Goal: Find specific page/section: Find specific page/section

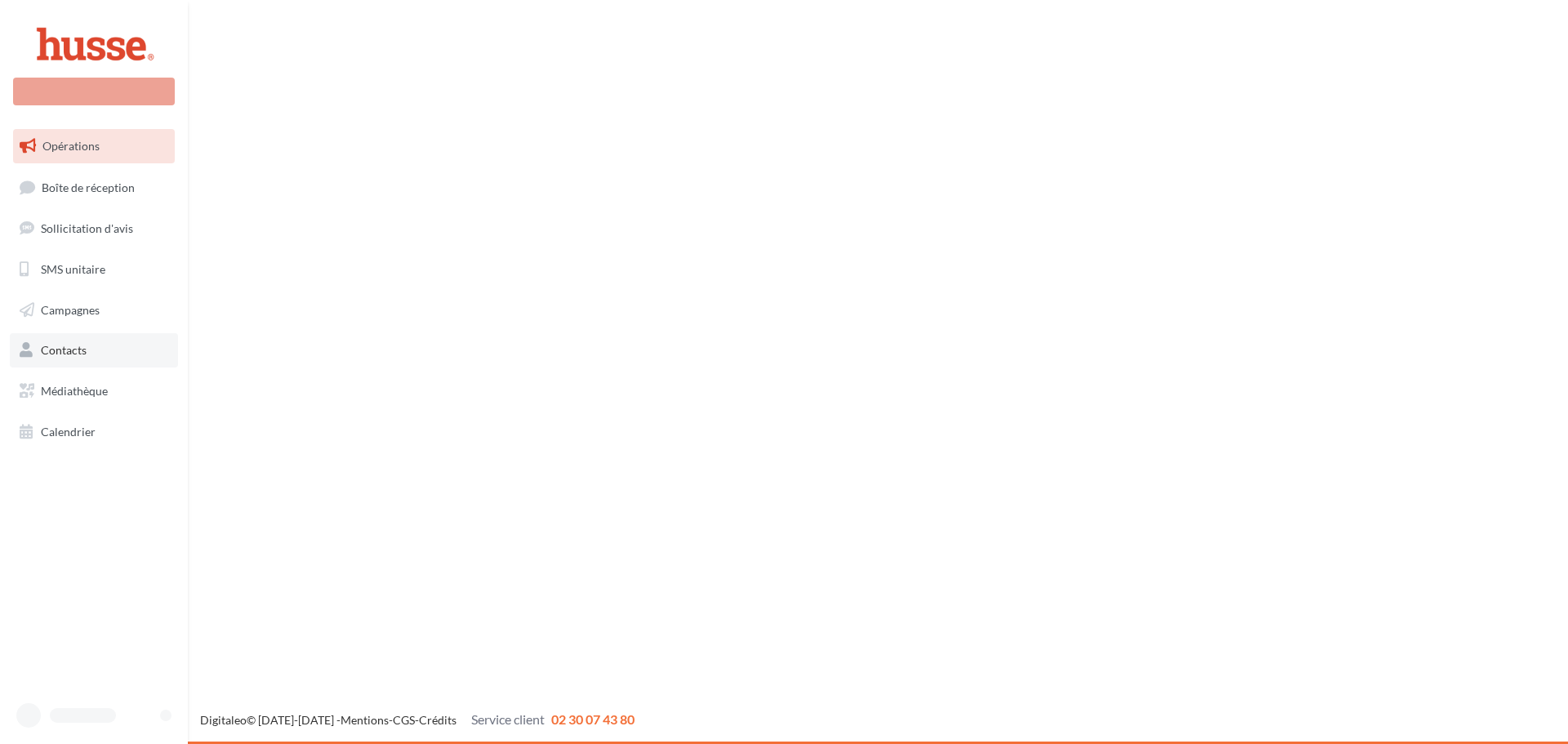
click at [80, 363] on link "Contacts" at bounding box center [94, 351] width 168 height 35
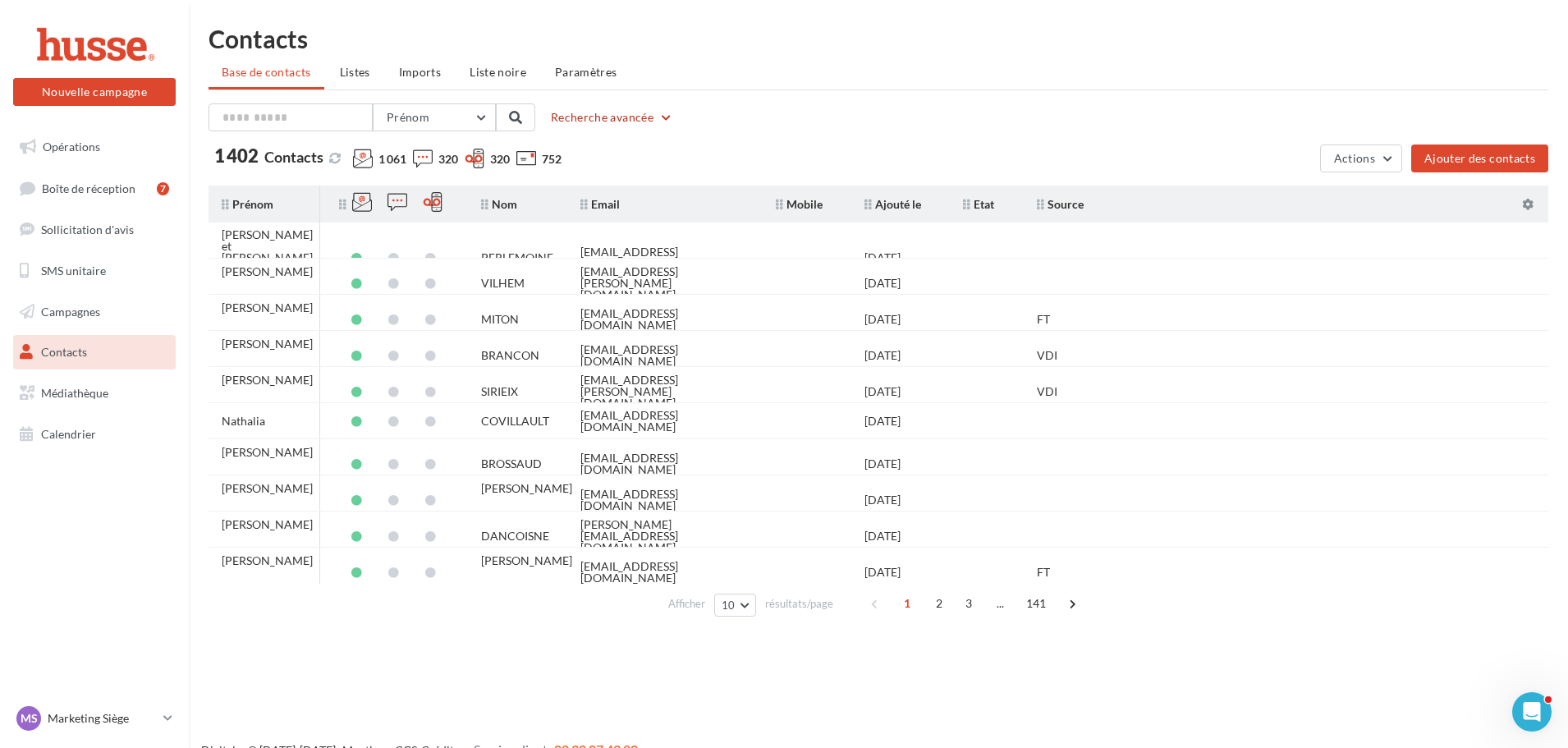
click at [619, 124] on button "Recherche avancée" at bounding box center [612, 117] width 135 height 19
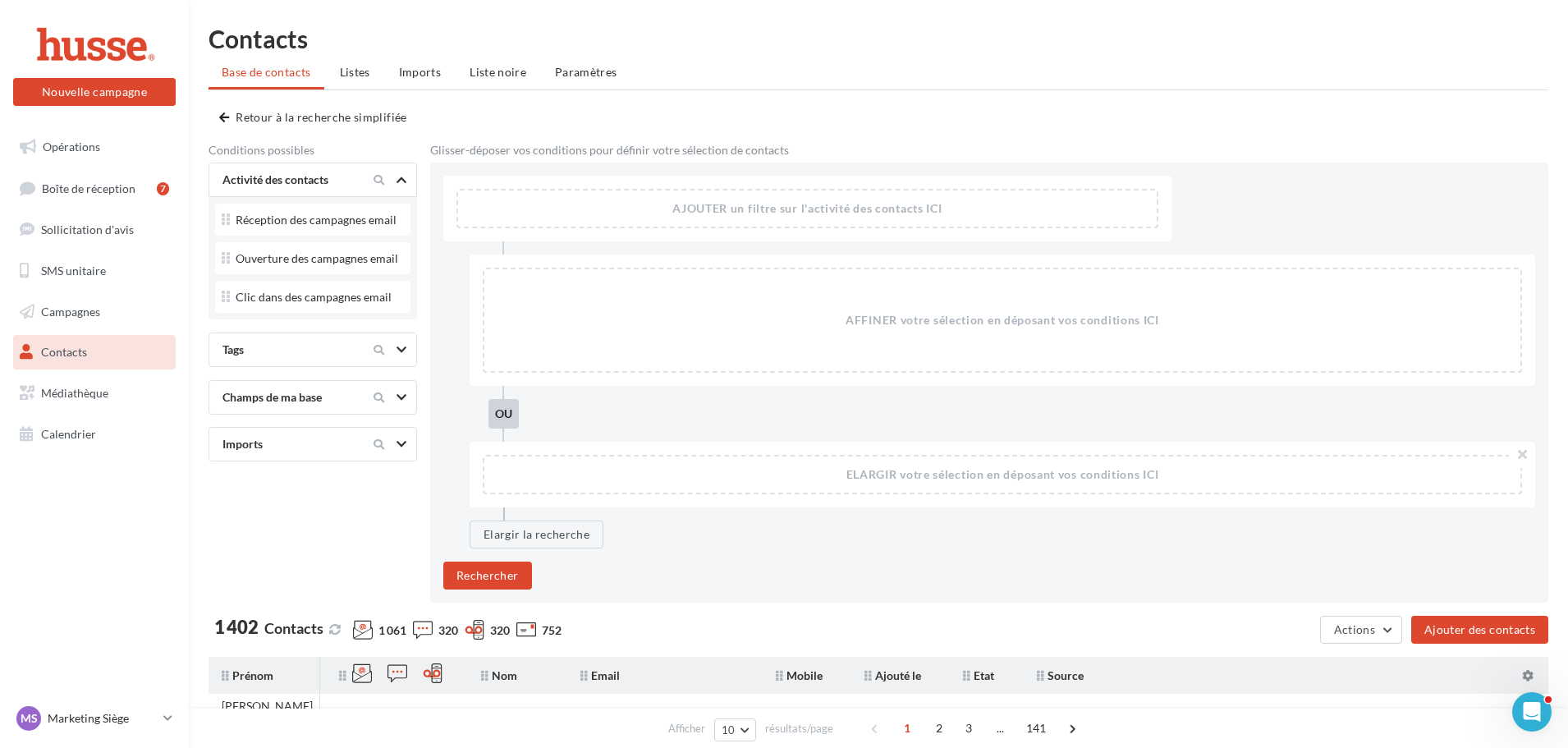
click at [315, 364] on div "Tags" at bounding box center [312, 350] width 208 height 35
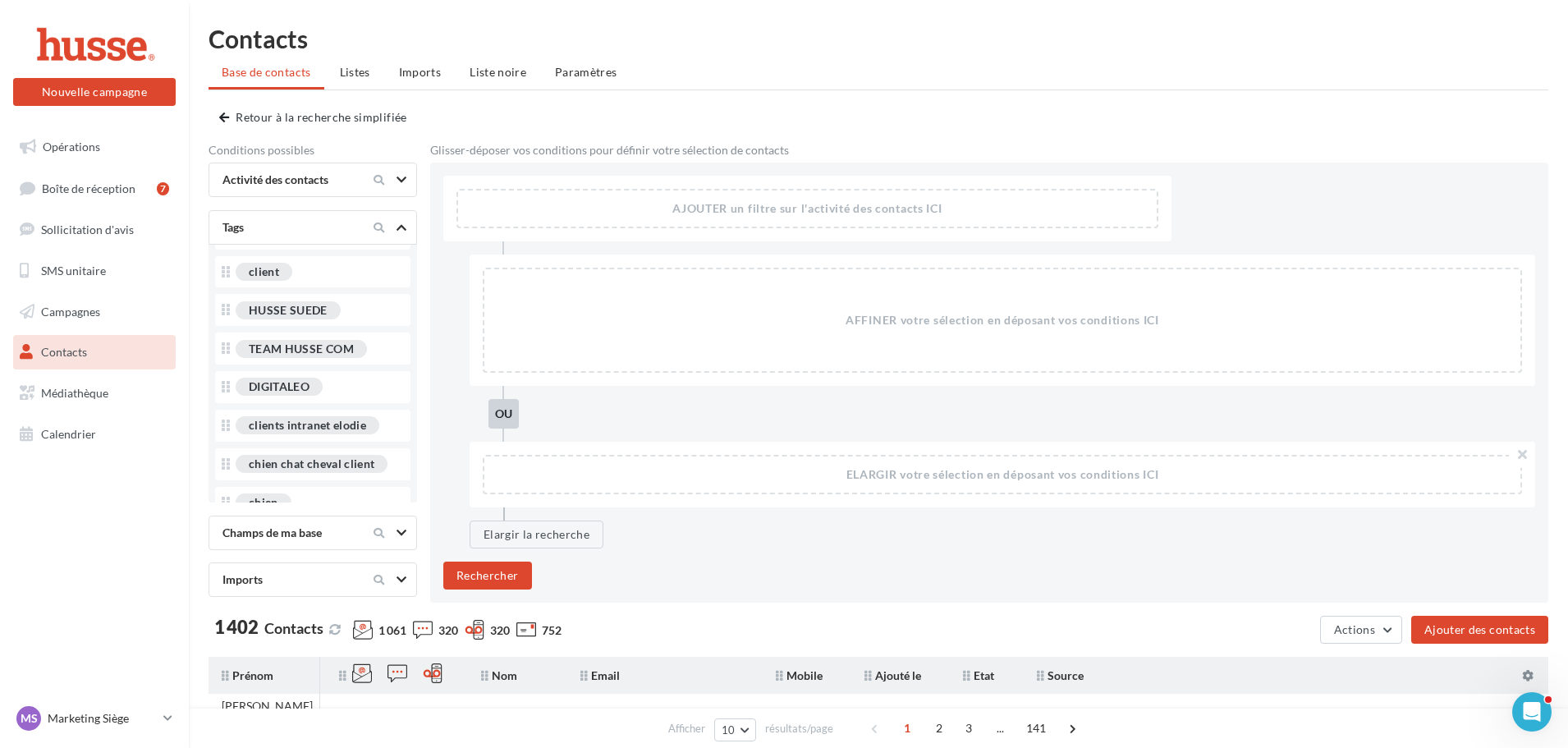
scroll to position [82, 0]
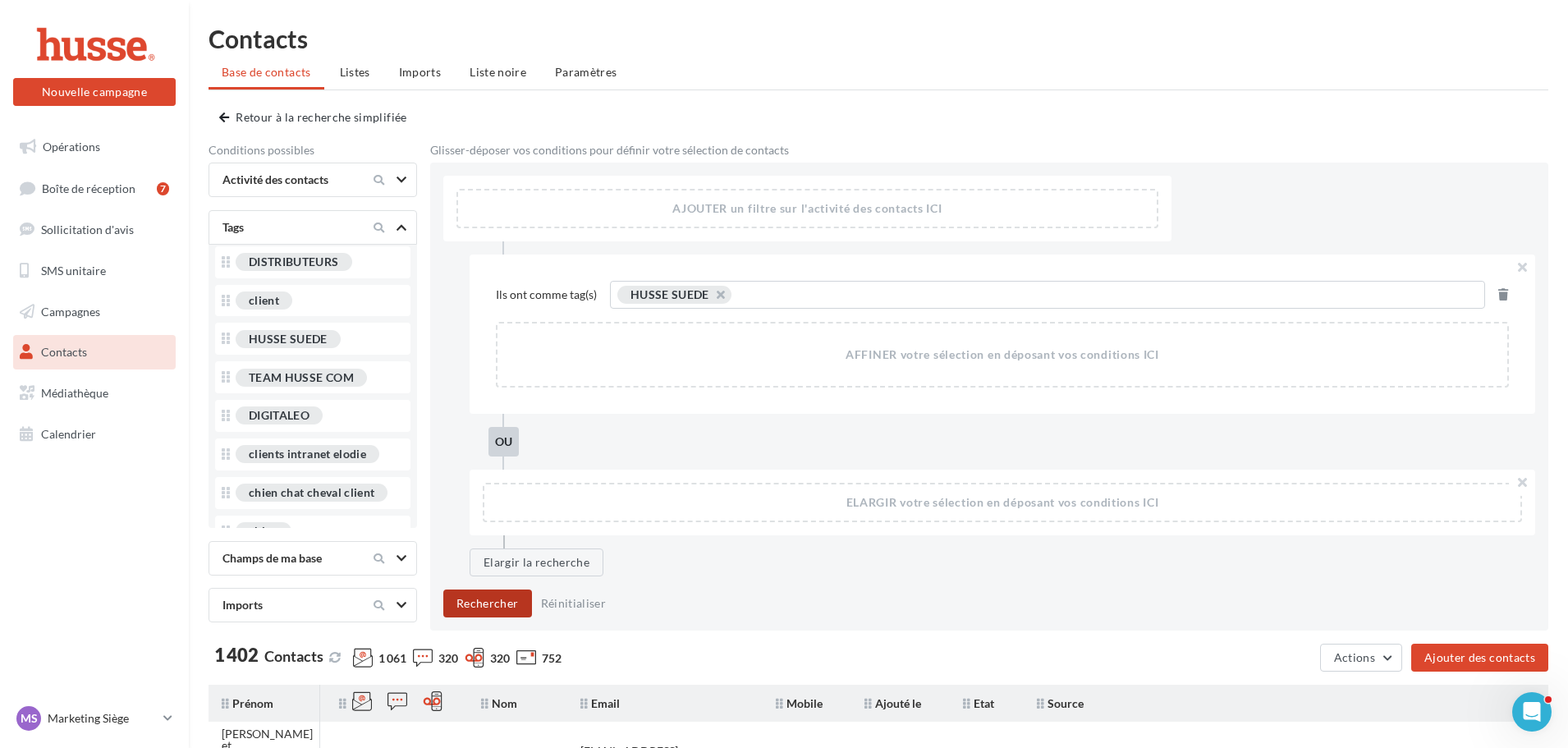
click at [488, 598] on button "Rechercher" at bounding box center [488, 603] width 89 height 28
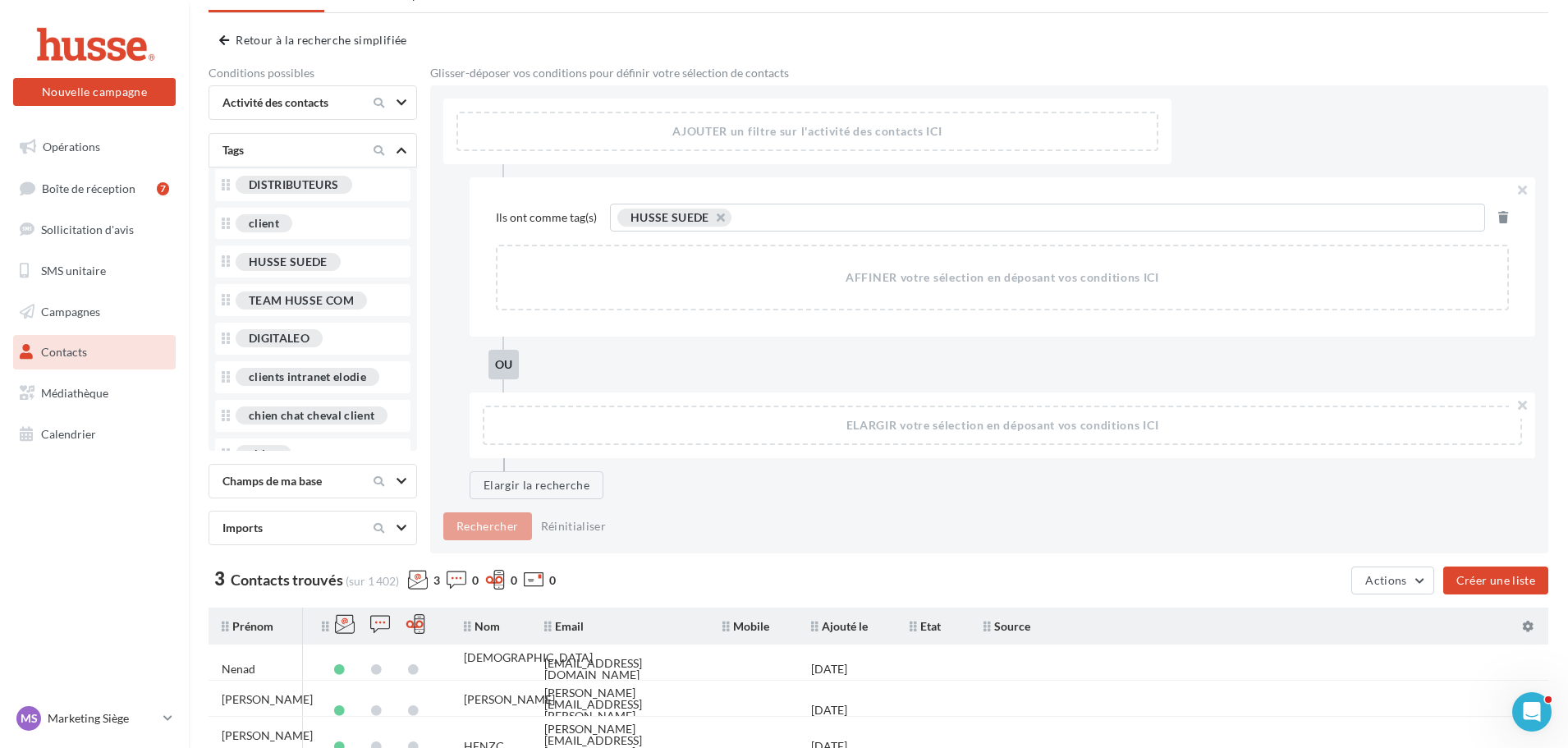
scroll to position [164, 0]
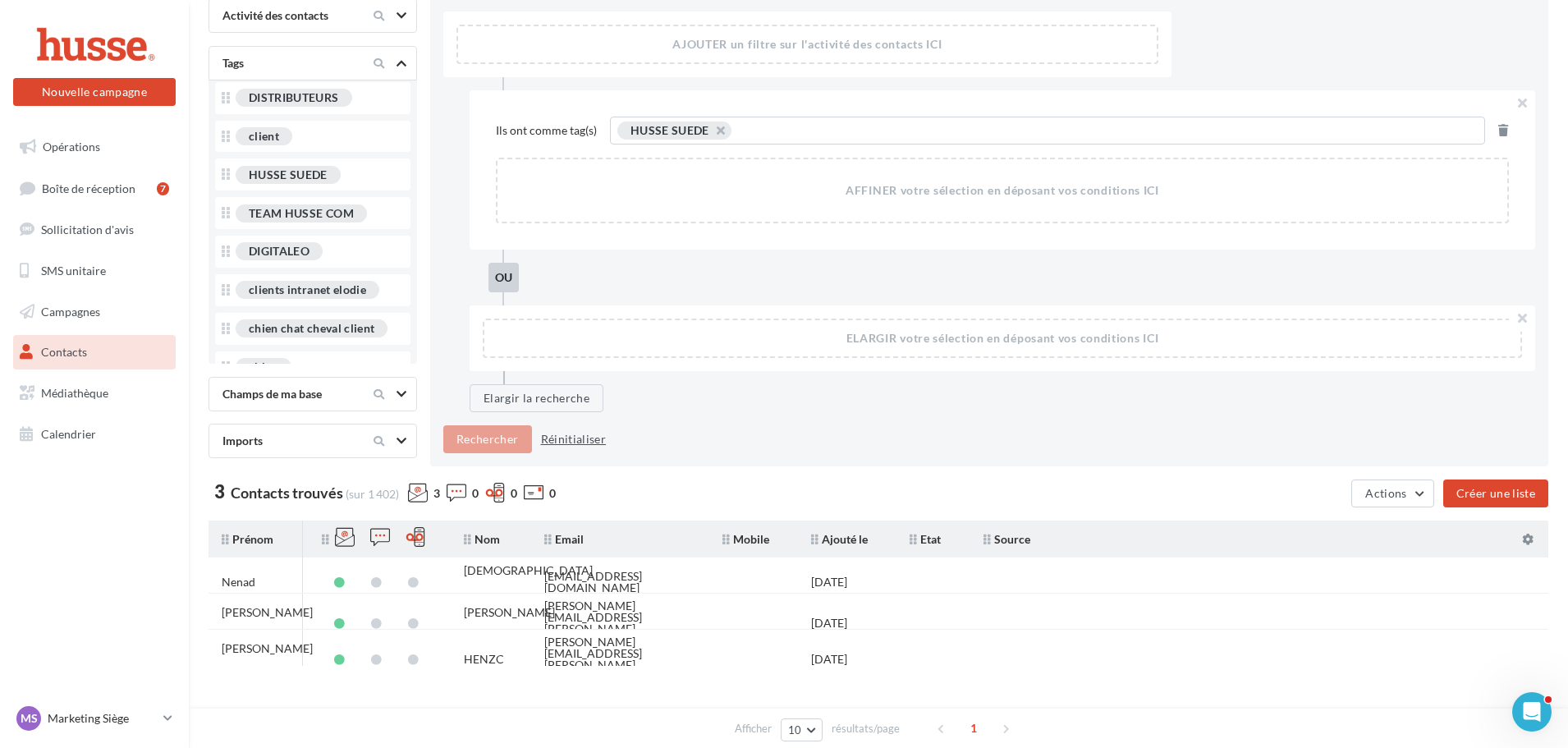
click at [575, 438] on button "Réinitialiser" at bounding box center [573, 439] width 79 height 19
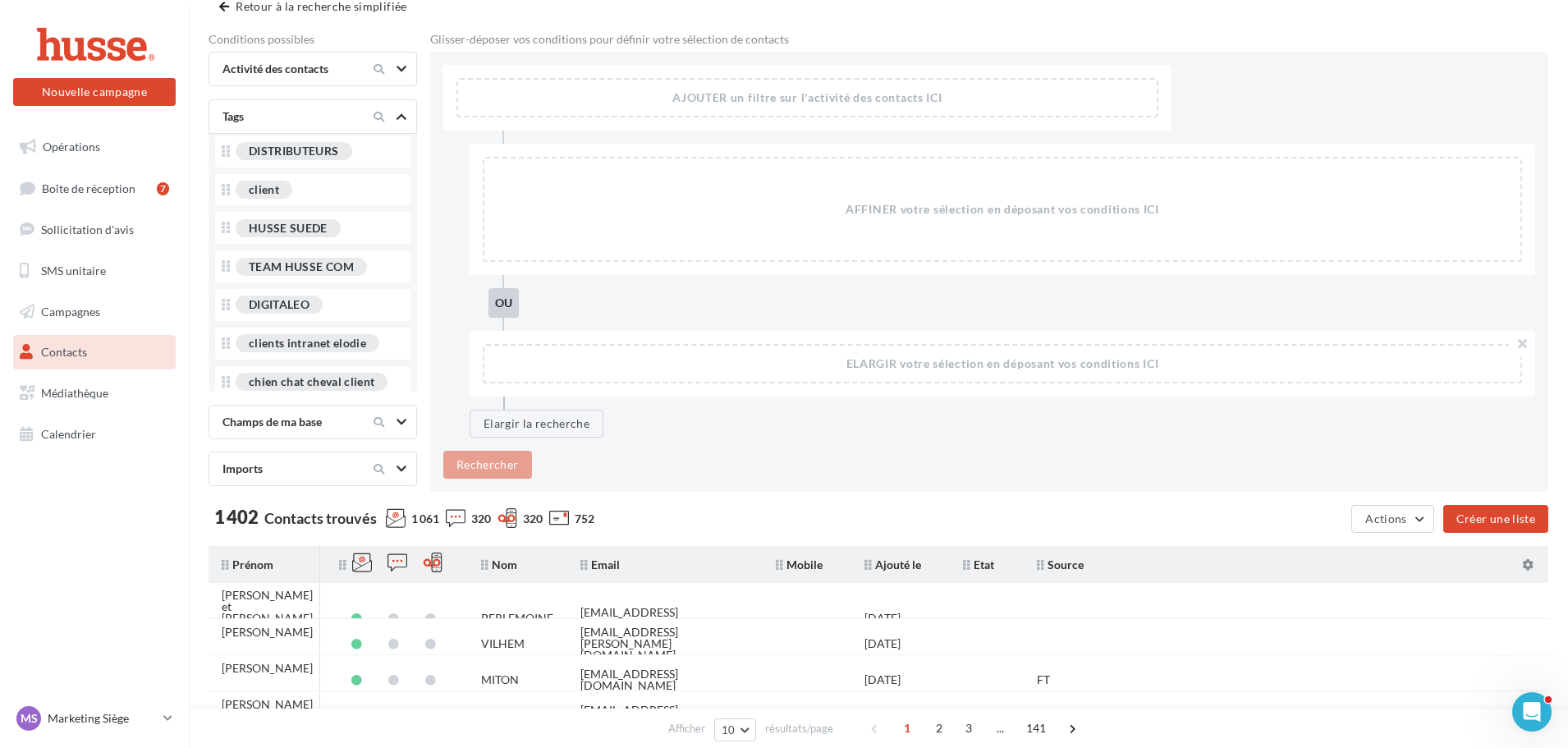
scroll to position [0, 0]
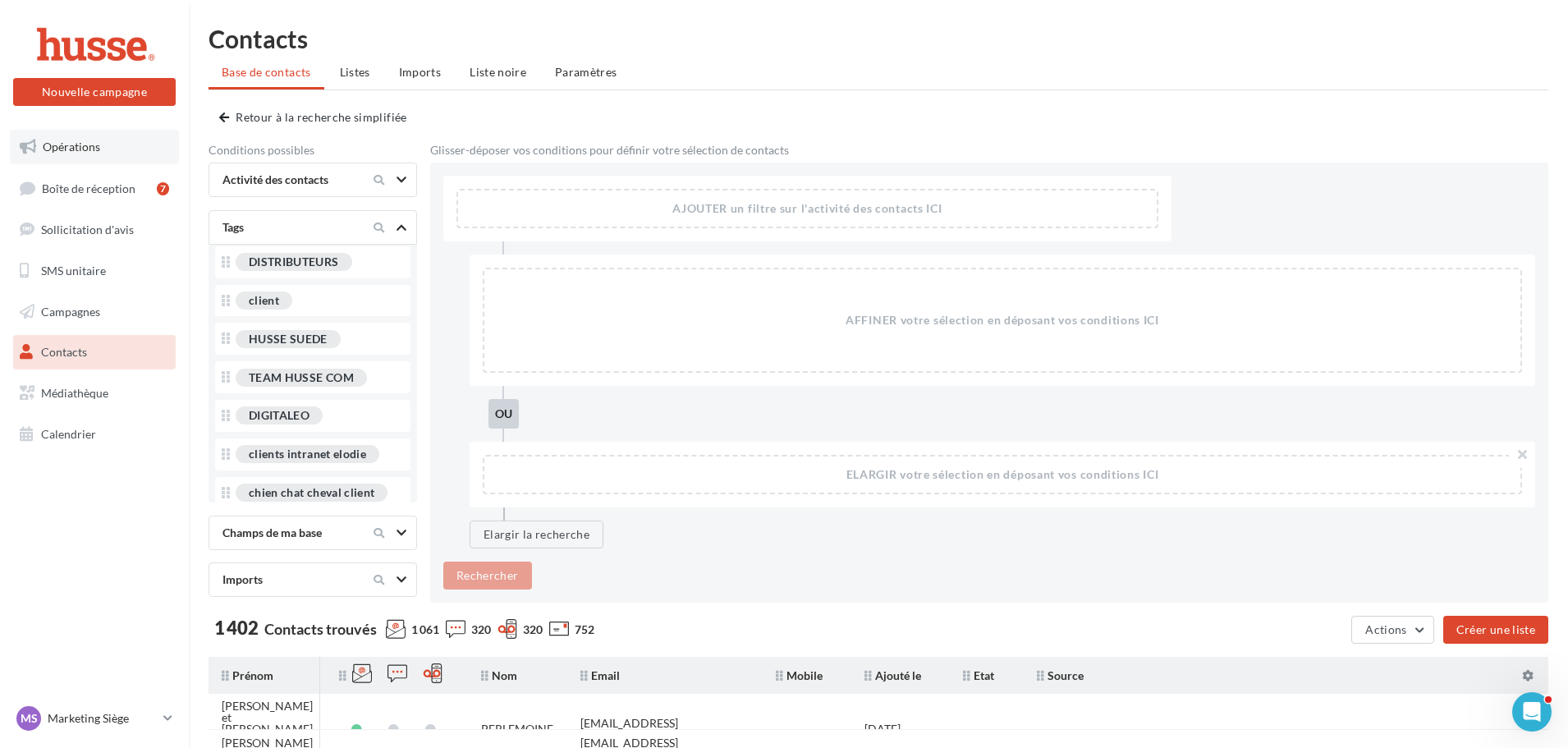
click at [77, 154] on link "Opérations" at bounding box center [95, 147] width 169 height 35
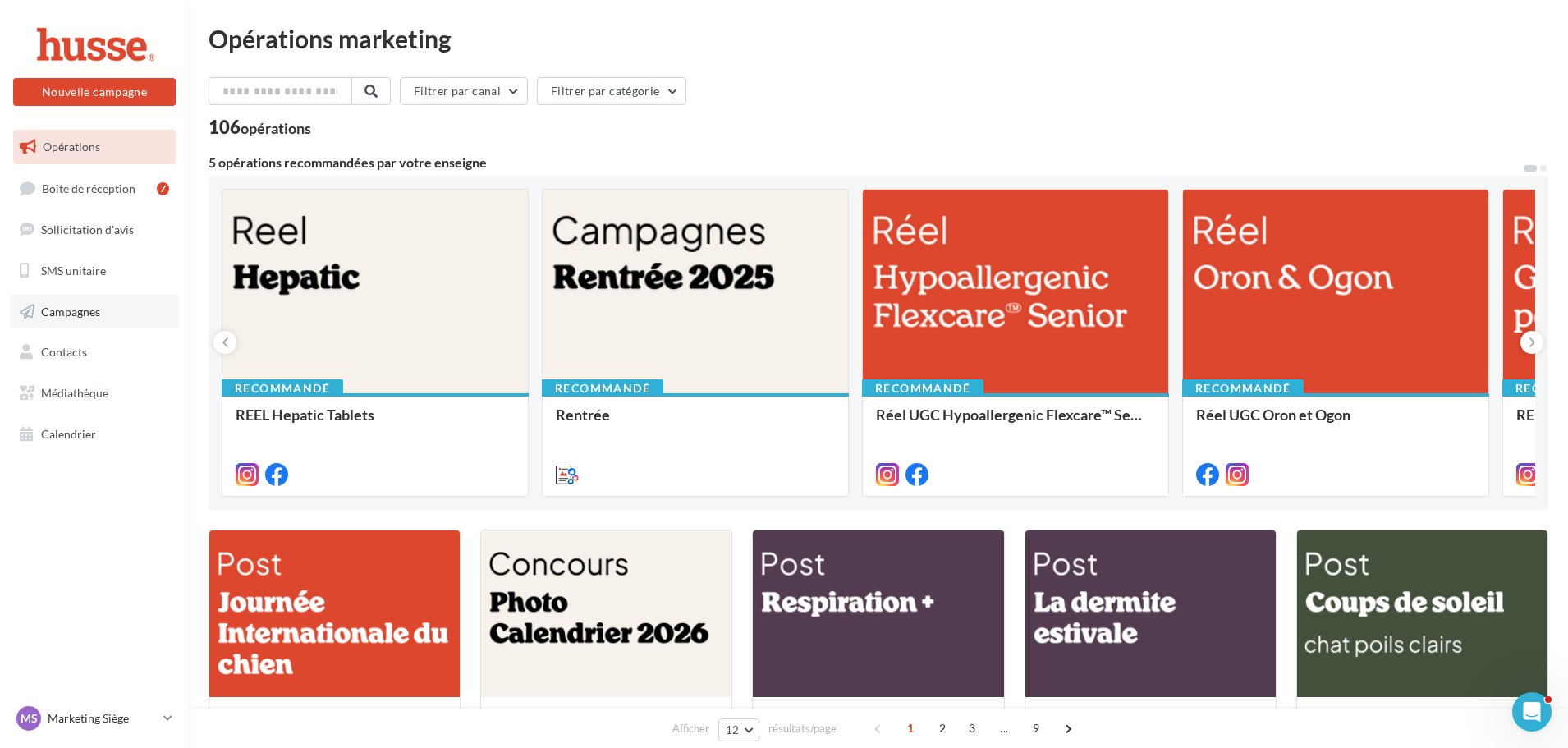
click at [76, 320] on link "Campagnes" at bounding box center [95, 312] width 169 height 35
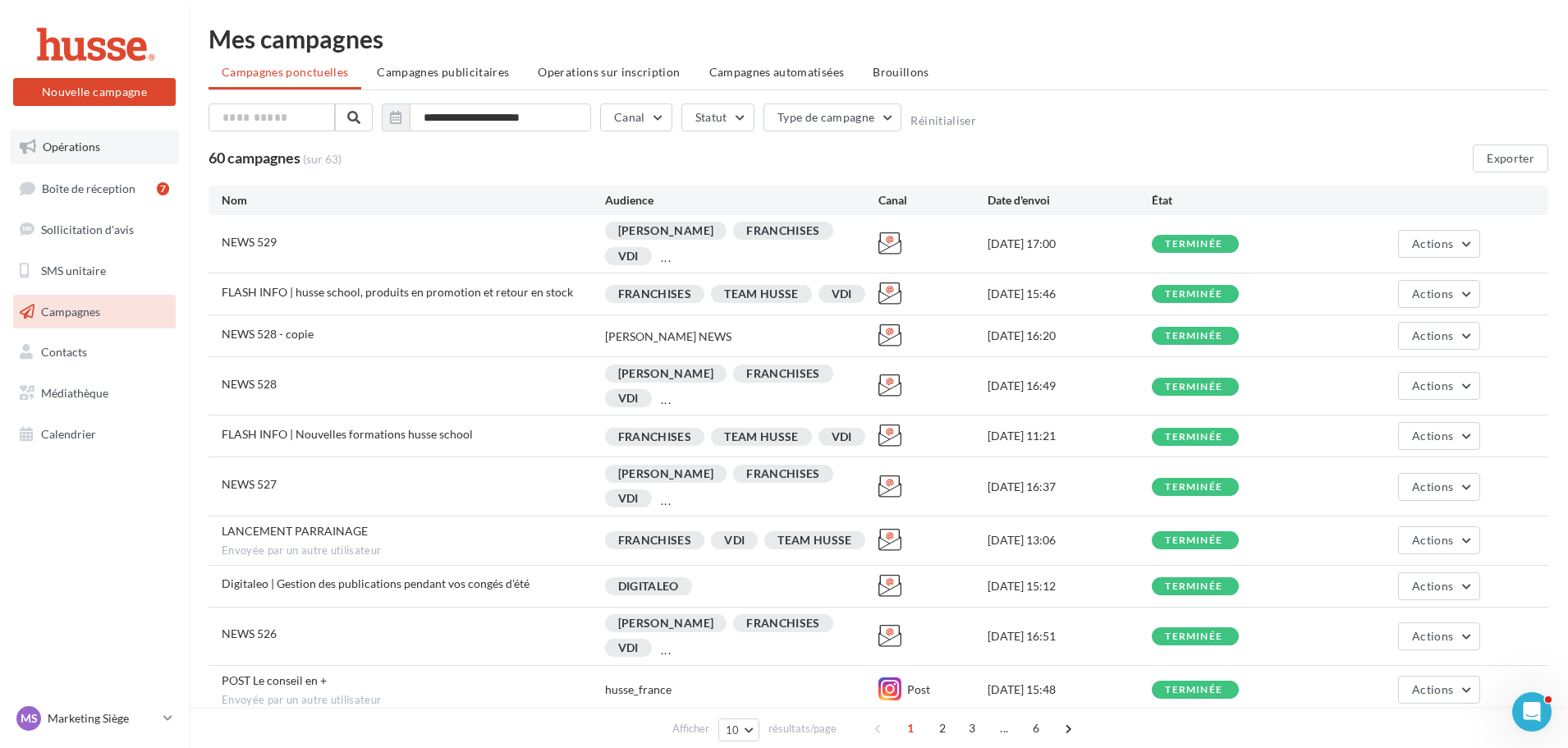
click at [79, 146] on span "Opérations" at bounding box center [71, 147] width 58 height 14
